Goal: Transaction & Acquisition: Purchase product/service

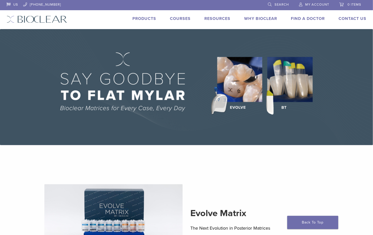
click at [143, 21] on link "Products" at bounding box center [144, 18] width 24 height 5
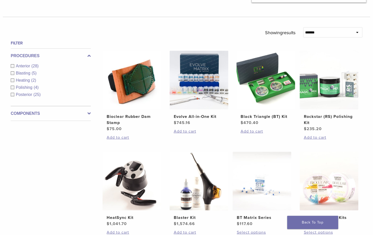
scroll to position [162, 0]
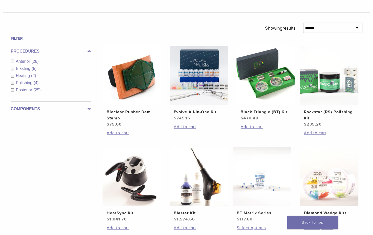
click at [27, 62] on span "Anterior" at bounding box center [24, 61] width 16 height 4
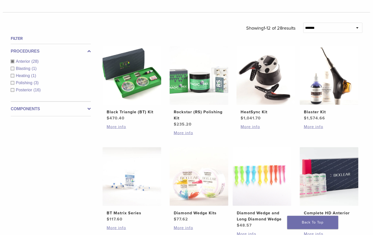
click at [27, 62] on span "Anterior" at bounding box center [24, 61] width 16 height 4
click at [27, 62] on div "Procedures Anterior (28) Blasting (1) Heating (1) Polishing (3) Posterior (16)" at bounding box center [51, 73] width 80 height 58
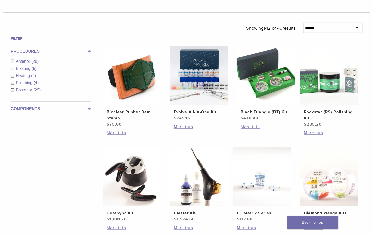
click at [23, 61] on span "Anterior" at bounding box center [24, 61] width 16 height 4
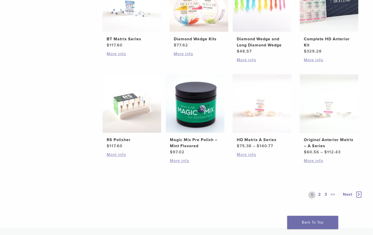
scroll to position [348, 0]
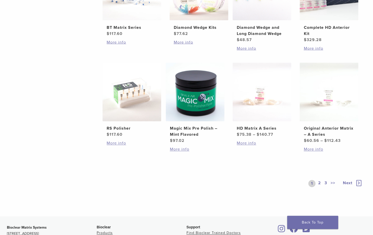
click at [359, 183] on icon at bounding box center [358, 183] width 5 height 6
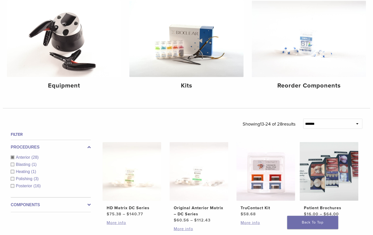
scroll to position [93, 0]
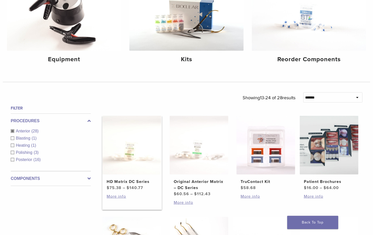
click at [155, 166] on img at bounding box center [132, 145] width 59 height 59
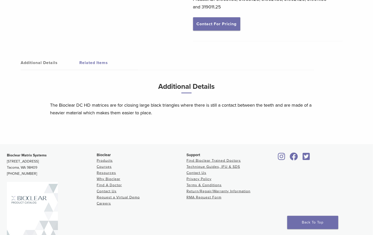
scroll to position [206, 0]
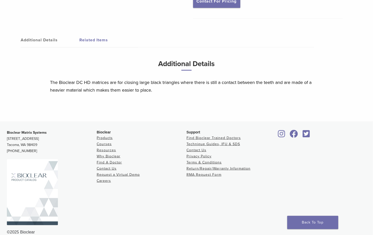
click at [45, 179] on img at bounding box center [32, 192] width 51 height 66
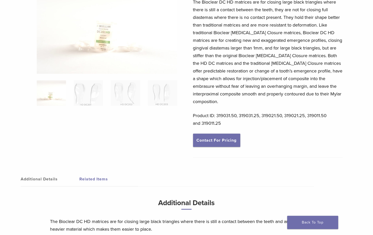
scroll to position [0, 0]
